Goal: Task Accomplishment & Management: Manage account settings

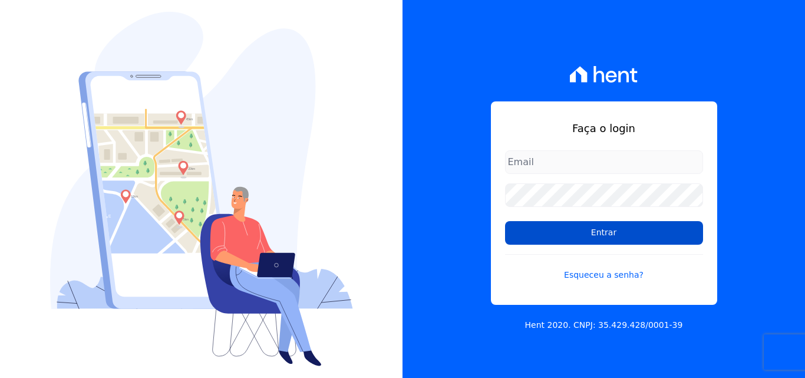
type input "cabralempreendimentoscomercial@gmail.com"
click at [553, 232] on input "Entrar" at bounding box center [604, 233] width 198 height 24
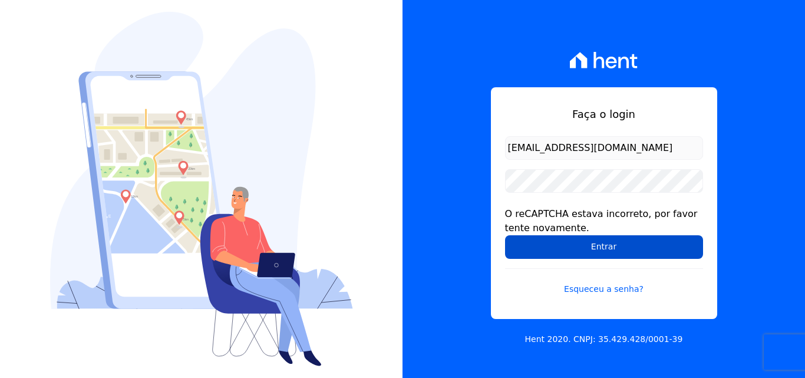
click at [571, 247] on input "Entrar" at bounding box center [604, 247] width 198 height 24
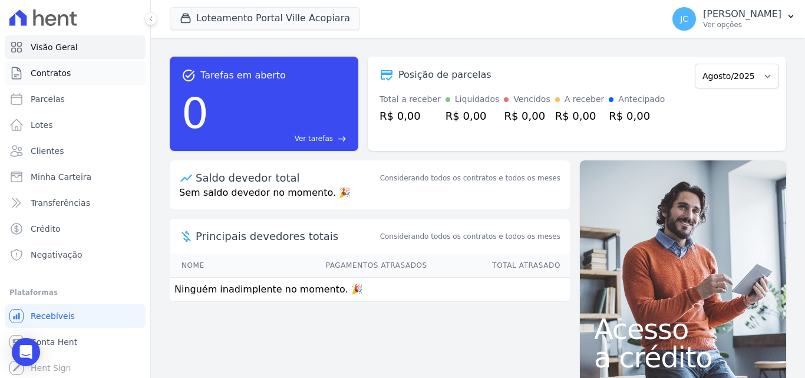
click at [63, 70] on span "Contratos" at bounding box center [51, 73] width 40 height 12
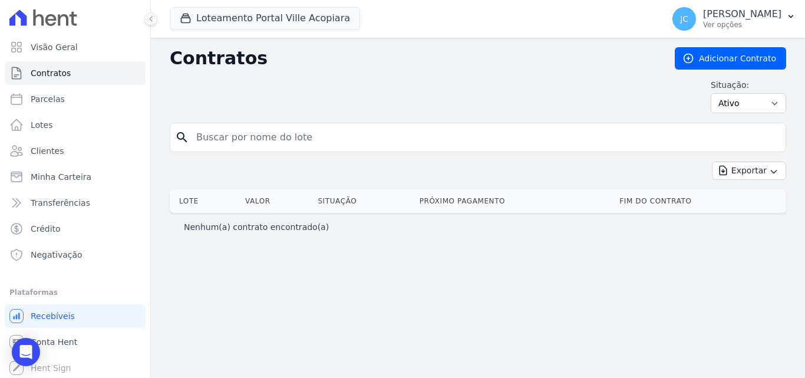
drag, startPoint x: 637, startPoint y: 101, endPoint x: 591, endPoint y: 101, distance: 45.4
click at [636, 100] on div "Situação: Ativo Todos Pausado Distratado Rascunho Expirado Encerrado" at bounding box center [478, 96] width 616 height 34
click at [260, 131] on input "search" at bounding box center [484, 137] width 591 height 24
type input "C"
click at [247, 134] on input "C" at bounding box center [484, 137] width 591 height 24
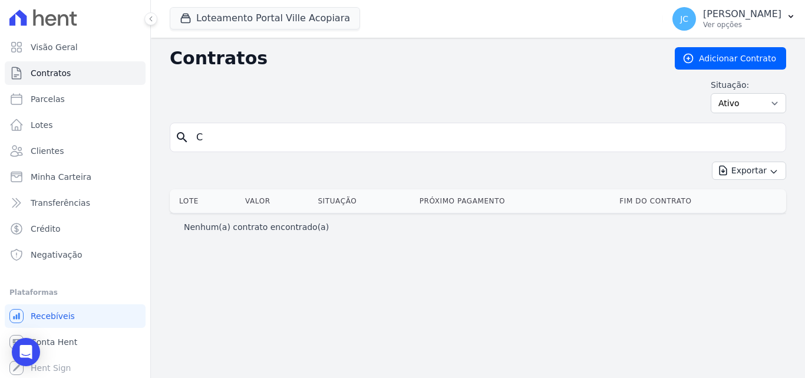
click at [237, 135] on input "C" at bounding box center [484, 137] width 591 height 24
click at [253, 21] on button "Loteamento Portal Ville Acopiara" at bounding box center [265, 18] width 190 height 22
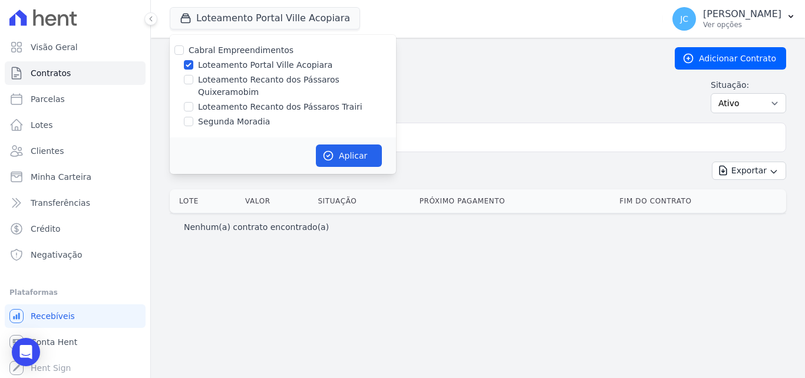
click at [273, 81] on label "Loteamento Recanto dos Pássaros Quixeramobim" at bounding box center [297, 86] width 198 height 25
click at [193, 81] on input "Loteamento Recanto dos Pássaros Quixeramobim" at bounding box center [188, 79] width 9 height 9
checkbox input "true"
click at [282, 62] on label "Loteamento Portal Ville Acopiara" at bounding box center [265, 65] width 134 height 12
click at [193, 62] on input "Loteamento Portal Ville Acopiara" at bounding box center [188, 64] width 9 height 9
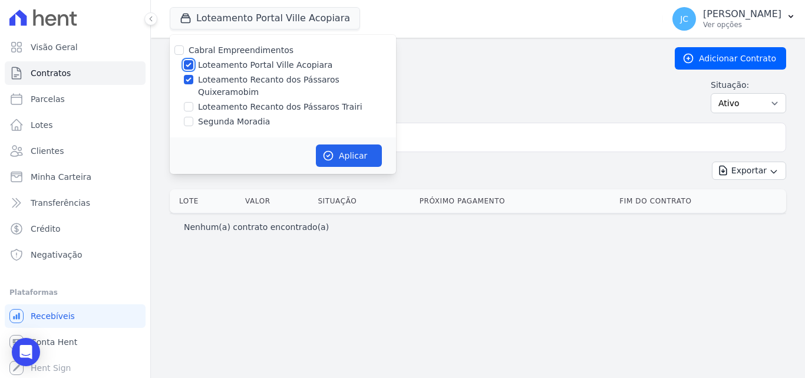
checkbox input "false"
click at [343, 146] on button "Aplicar" at bounding box center [349, 155] width 66 height 22
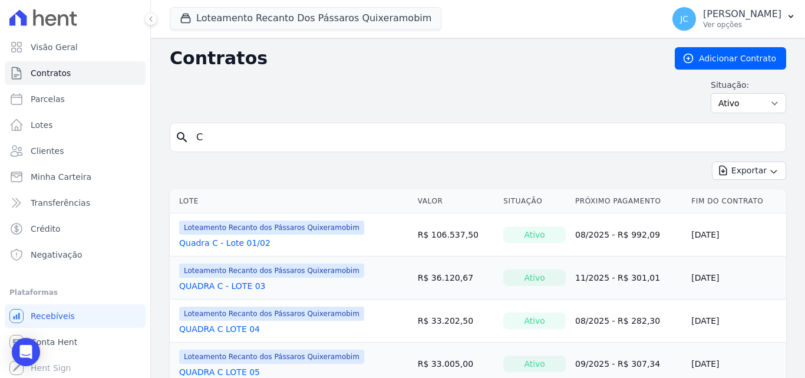
click at [226, 140] on input "C" at bounding box center [484, 137] width 591 height 24
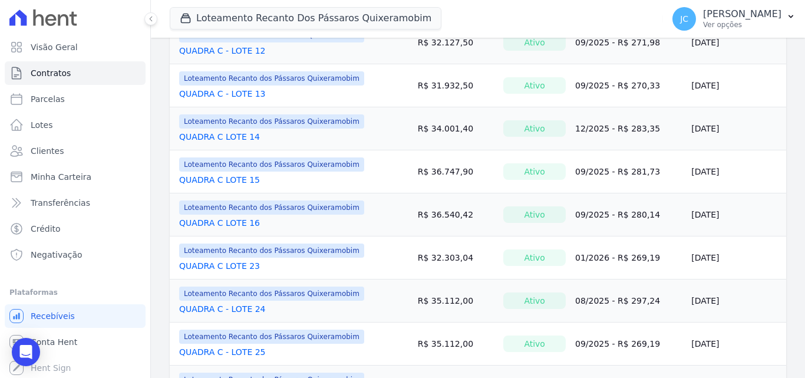
scroll to position [589, 0]
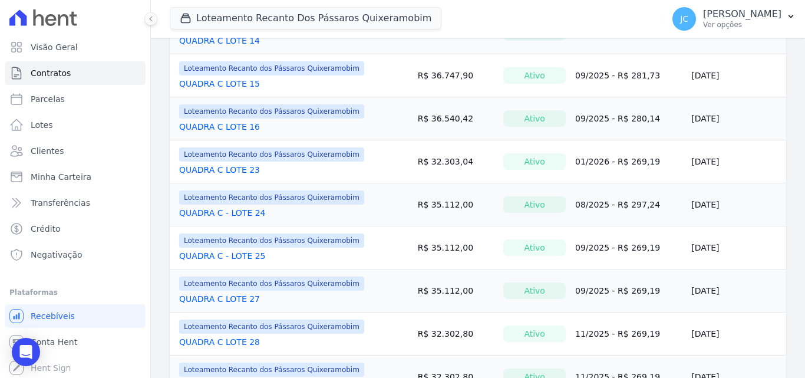
click at [223, 213] on link "QUADRA C - LOTE 24" at bounding box center [222, 213] width 87 height 12
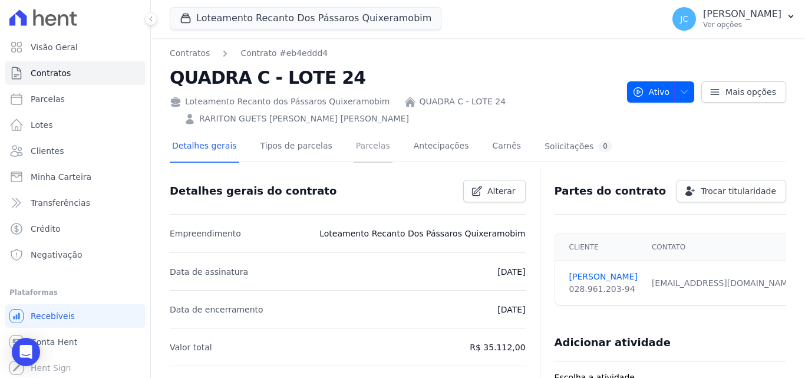
click at [362, 131] on link "Parcelas" at bounding box center [372, 146] width 39 height 31
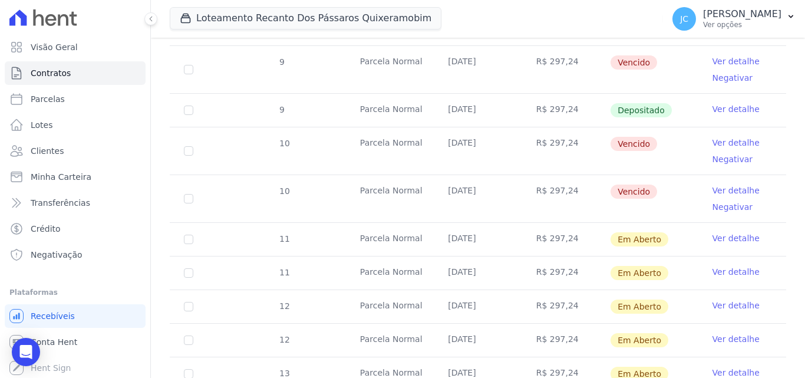
scroll to position [648, 0]
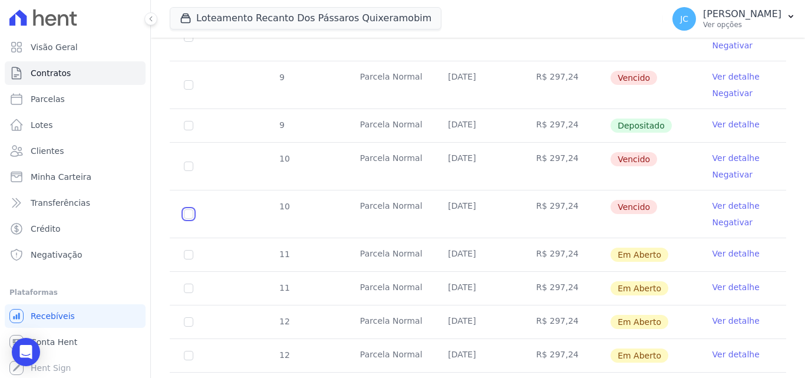
drag, startPoint x: 188, startPoint y: 188, endPoint x: 200, endPoint y: 207, distance: 23.0
checkbox input "true"
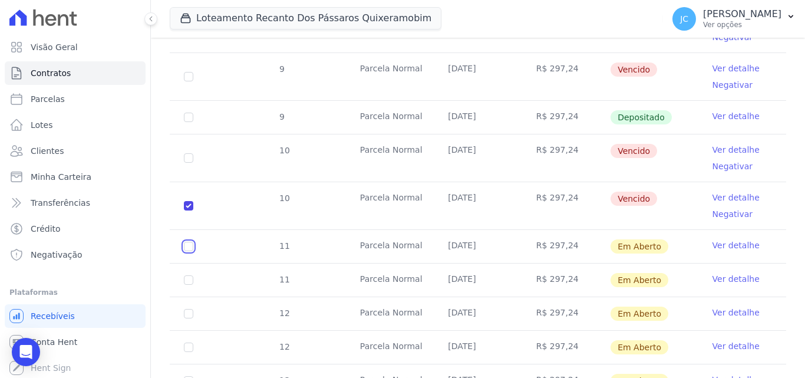
click at [190, 242] on input "checkbox" at bounding box center [188, 246] width 9 height 9
checkbox input "true"
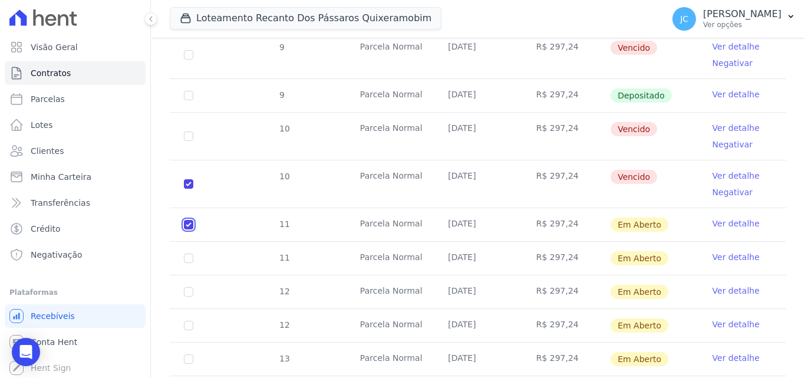
scroll to position [716, 0]
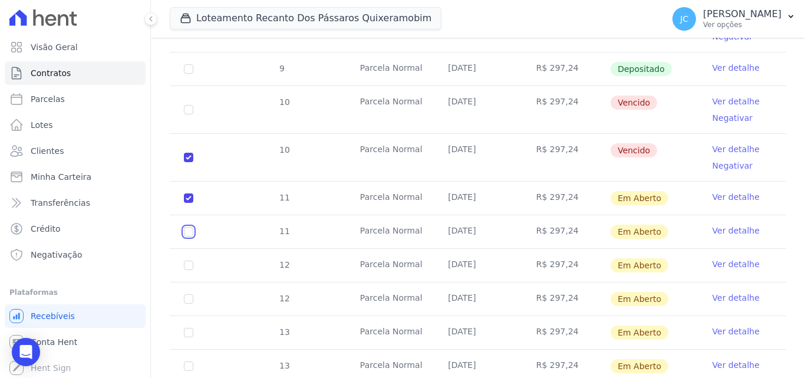
click at [189, 203] on input "checkbox" at bounding box center [188, 197] width 9 height 9
checkbox input "true"
click at [190, 203] on input "checkbox" at bounding box center [188, 197] width 9 height 9
checkbox input "true"
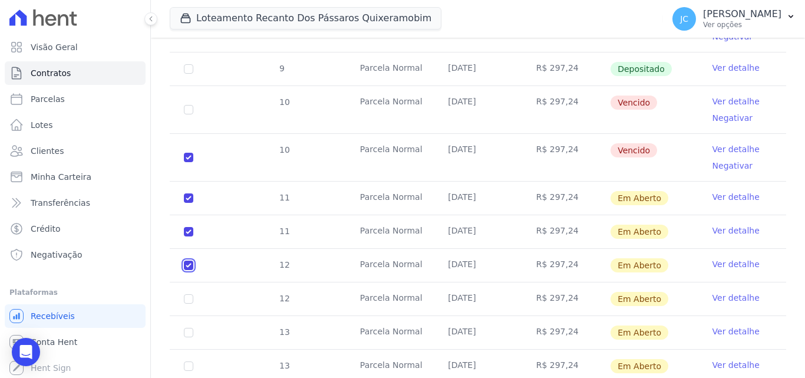
checkbox input "true"
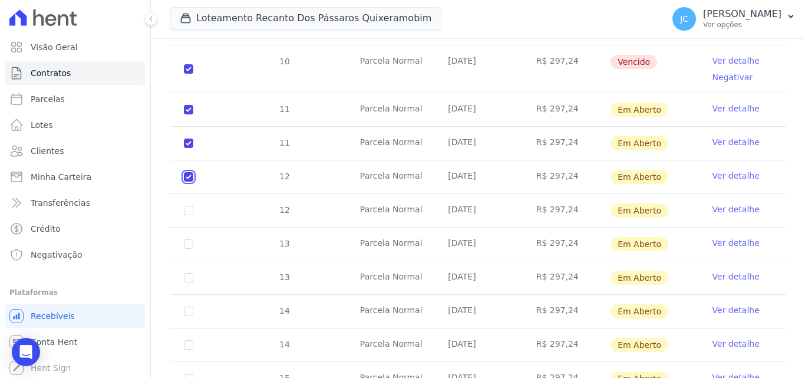
scroll to position [834, 0]
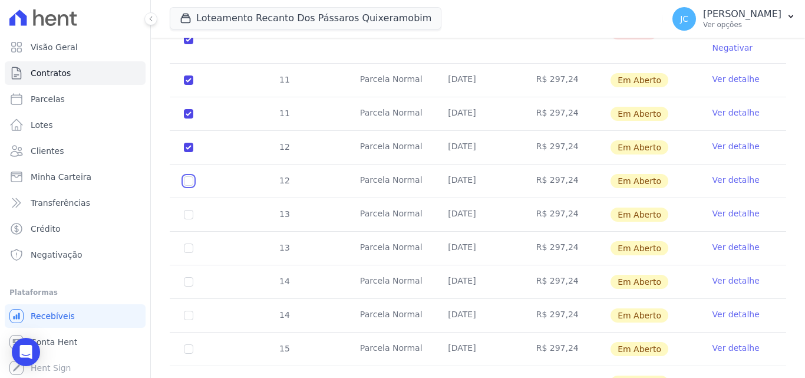
click at [192, 85] on input "checkbox" at bounding box center [188, 79] width 9 height 9
checkbox input "true"
click at [184, 85] on input "checkbox" at bounding box center [188, 79] width 9 height 9
checkbox input "true"
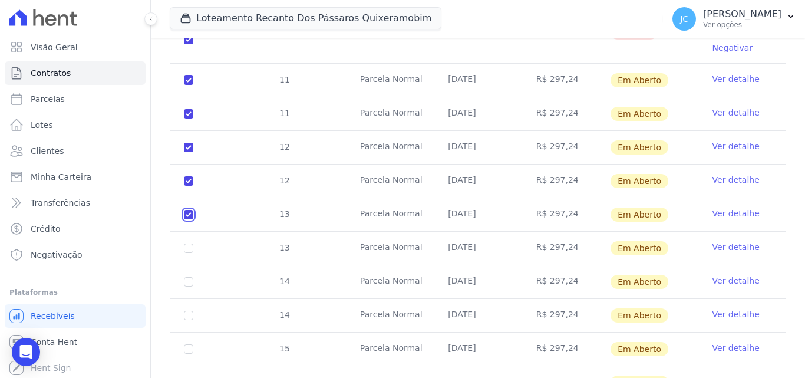
checkbox input "true"
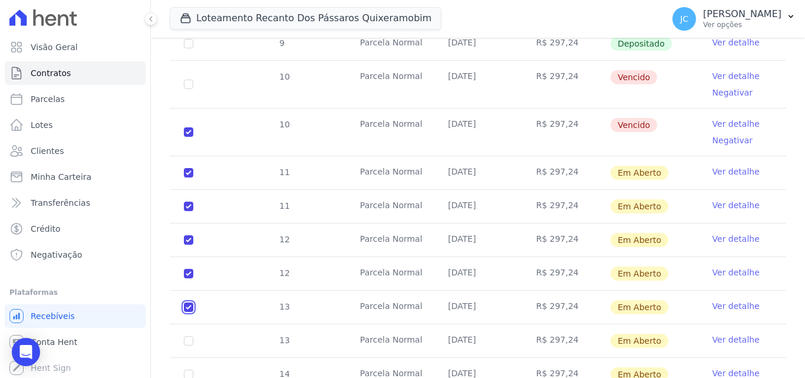
scroll to position [716, 0]
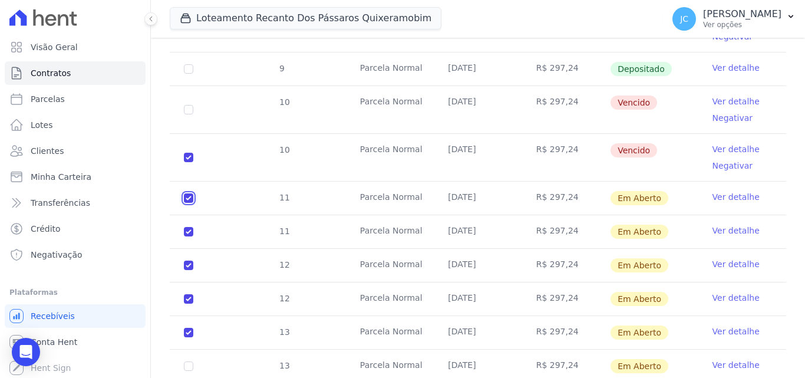
click at [190, 193] on input "checkbox" at bounding box center [188, 197] width 9 height 9
checkbox input "false"
checkbox input "true"
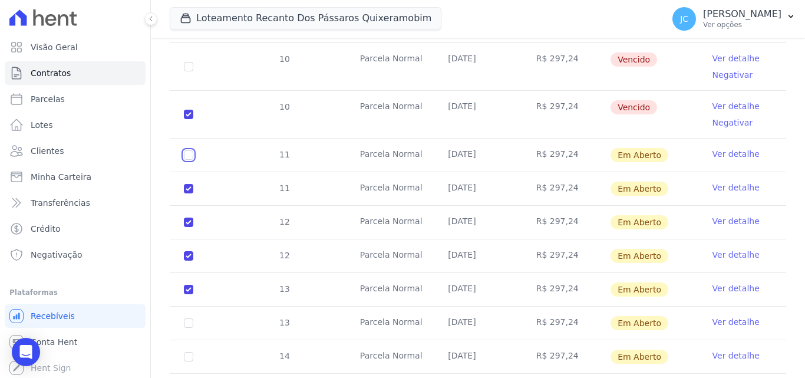
scroll to position [775, 0]
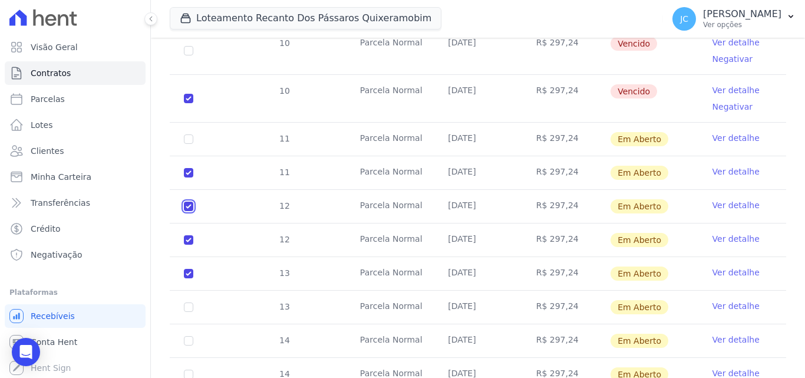
click at [187, 144] on input "checkbox" at bounding box center [188, 138] width 9 height 9
checkbox input "false"
checkbox input "true"
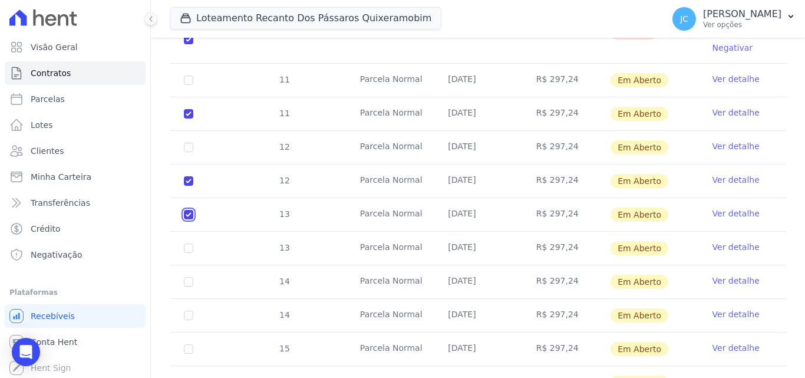
click at [188, 85] on input "checkbox" at bounding box center [188, 79] width 9 height 9
checkbox input "false"
checkbox input "true"
click at [189, 85] on input "checkbox" at bounding box center [188, 79] width 9 height 9
checkbox input "true"
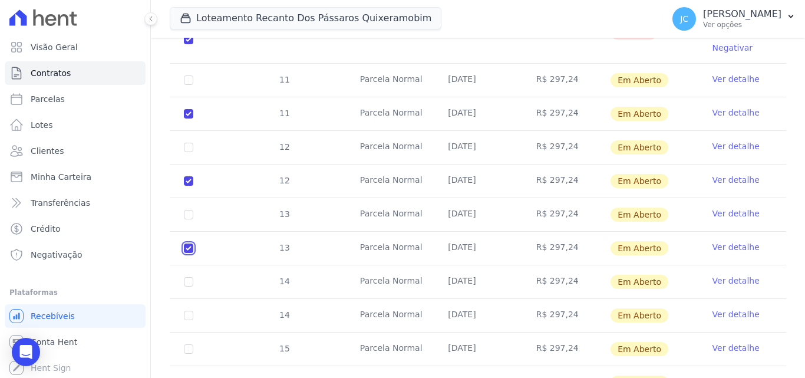
checkbox input "true"
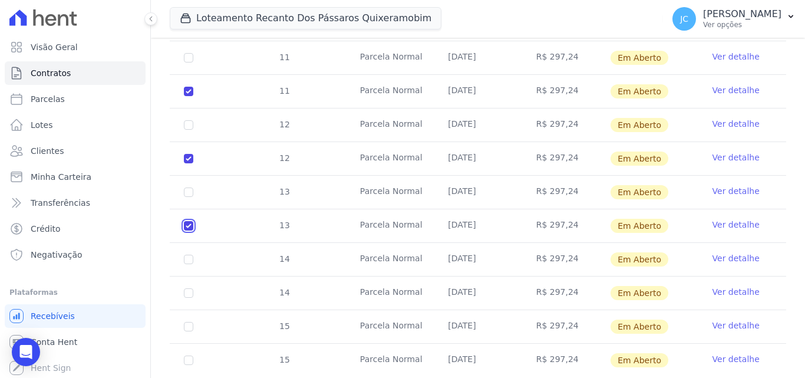
scroll to position [862, 0]
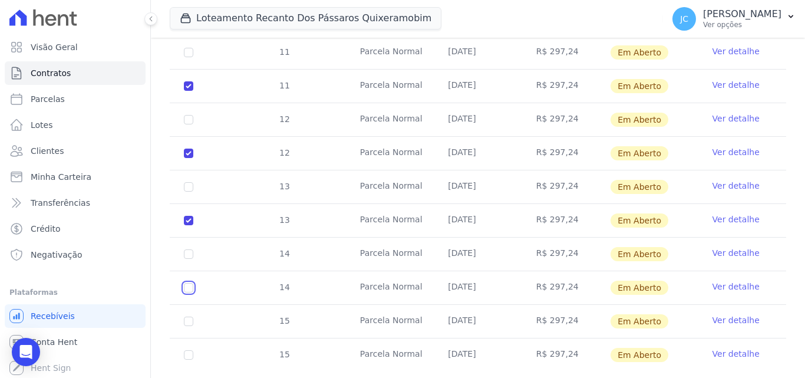
click at [191, 57] on input "checkbox" at bounding box center [188, 52] width 9 height 9
checkbox input "true"
click at [191, 57] on input "checkbox" at bounding box center [188, 52] width 9 height 9
checkbox input "true"
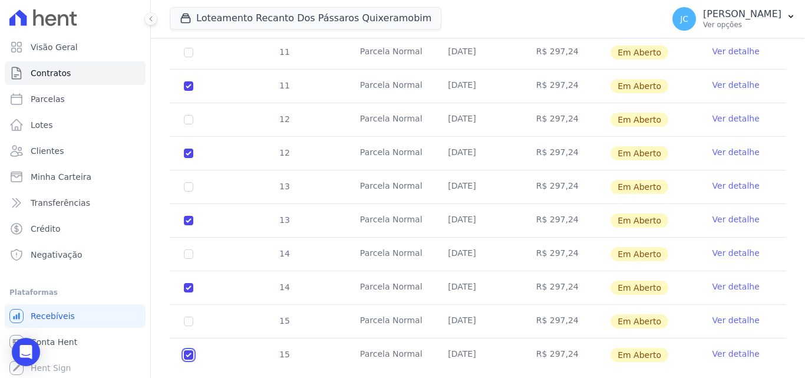
checkbox input "true"
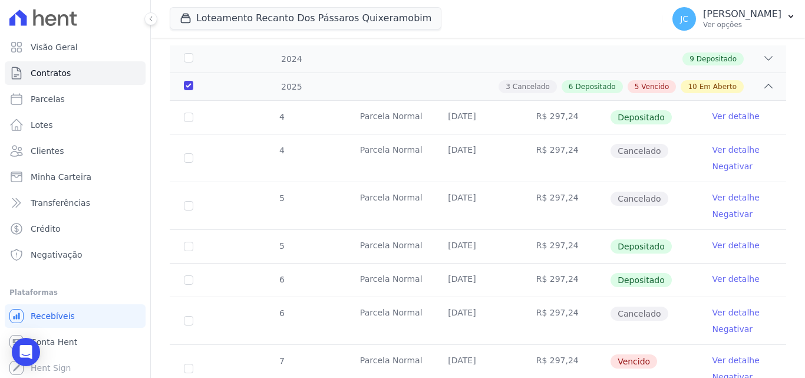
scroll to position [0, 0]
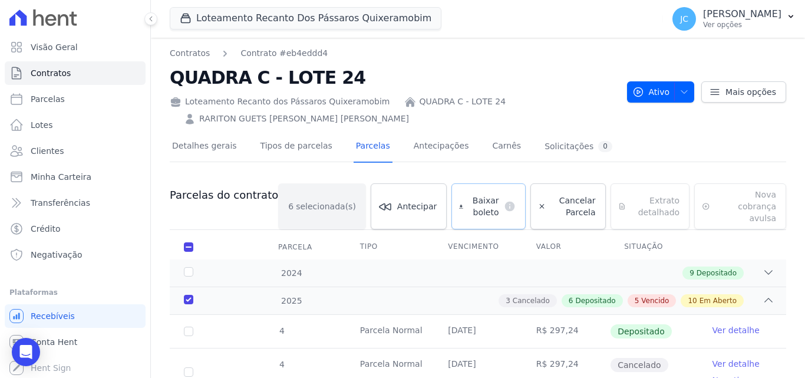
click at [477, 194] on span "Baixar boleto" at bounding box center [483, 206] width 31 height 24
